Goal: Task Accomplishment & Management: Manage account settings

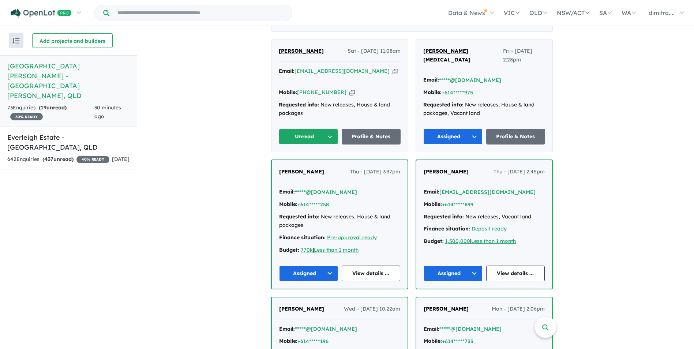
scroll to position [220, 0]
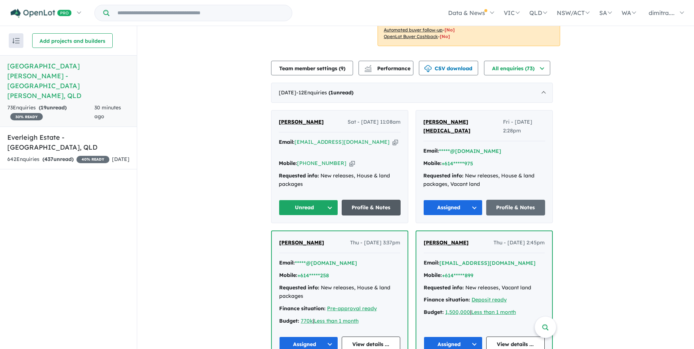
click at [368, 200] on link "Profile & Notes" at bounding box center [371, 208] width 59 height 16
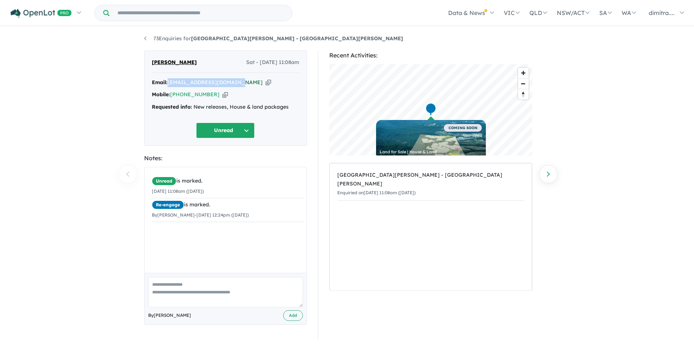
drag, startPoint x: 236, startPoint y: 82, endPoint x: 170, endPoint y: 83, distance: 65.9
click at [170, 83] on div "Email: [EMAIL_ADDRESS][DOMAIN_NAME] Copied!" at bounding box center [226, 82] width 148 height 9
drag, startPoint x: 170, startPoint y: 83, endPoint x: 189, endPoint y: 82, distance: 19.1
copy a%20Monarch%20Glen%20Estate%20-%20Monarch%20Glen"] "[EMAIL_ADDRESS][DOMAIN_NAME]"
click at [231, 133] on button "Unread" at bounding box center [225, 131] width 59 height 16
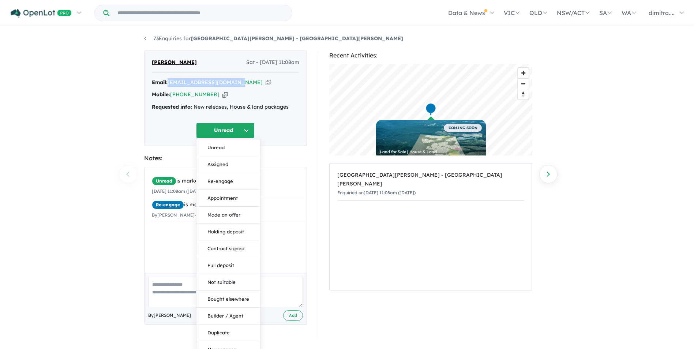
click at [224, 165] on button "Assigned" at bounding box center [229, 164] width 64 height 17
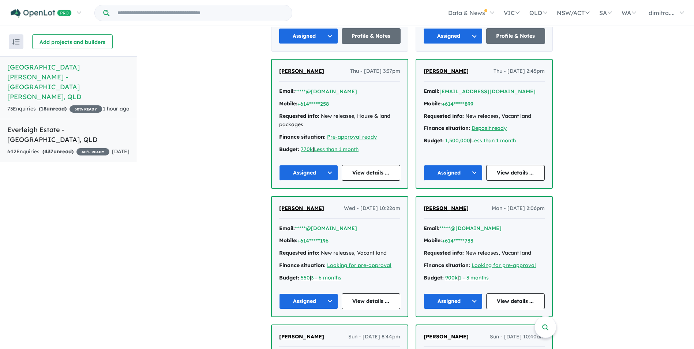
scroll to position [329, 0]
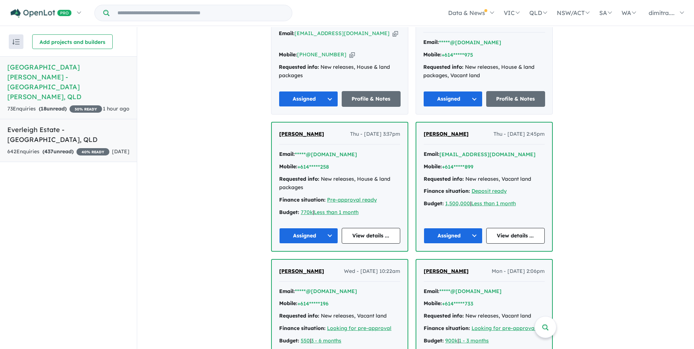
click at [79, 126] on link "Everleigh Estate - Greenbank , QLD 642 Enquir ies ( 437 unread) 40 % READY 1 da…" at bounding box center [68, 140] width 137 height 43
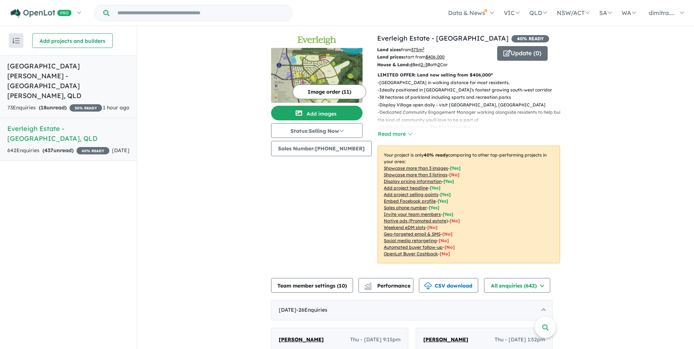
click at [108, 104] on span "1 hour ago" at bounding box center [116, 107] width 27 height 7
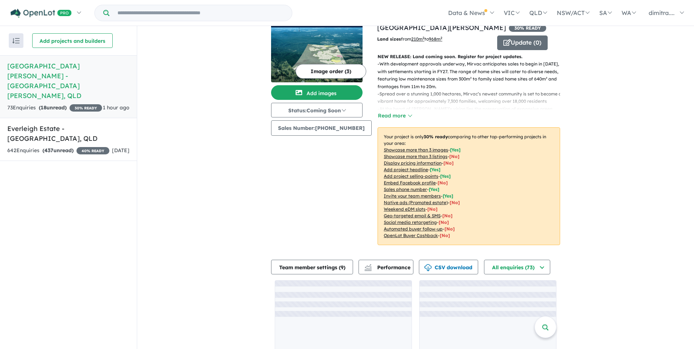
scroll to position [32, 0]
